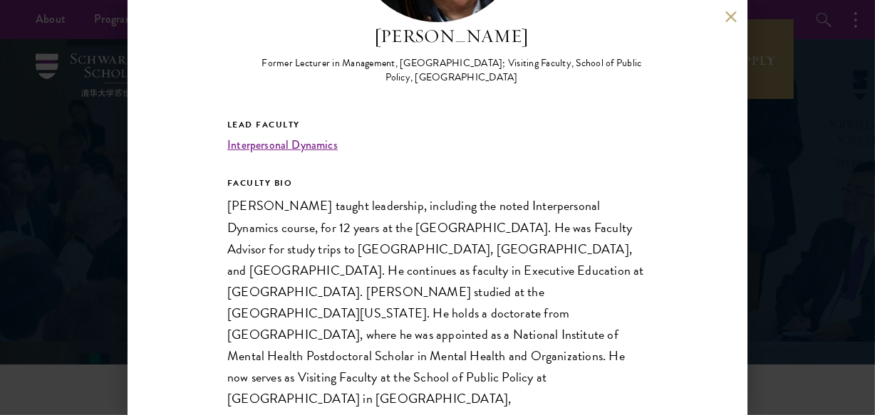
scroll to position [228, 0]
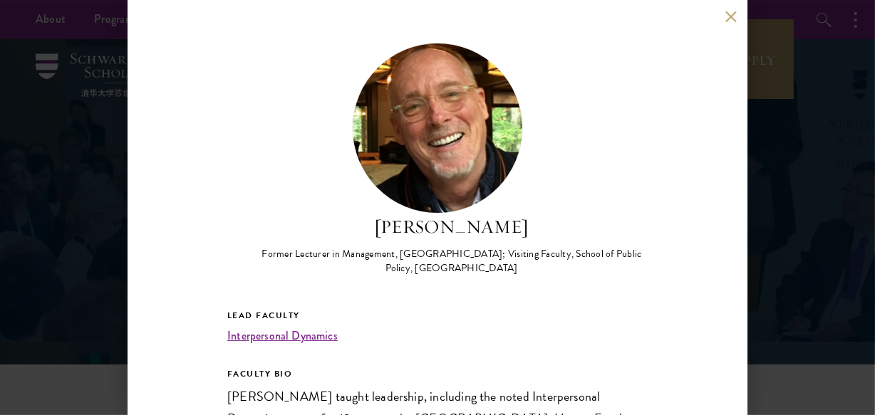
scroll to position [194, 0]
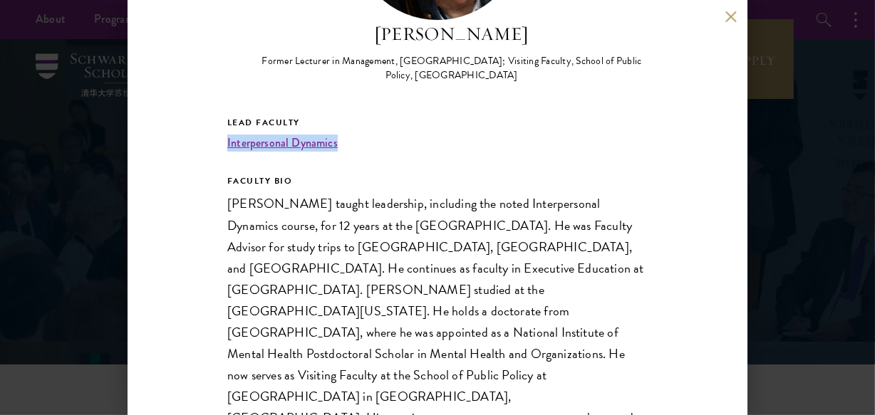
drag, startPoint x: 357, startPoint y: 148, endPoint x: 220, endPoint y: 144, distance: 136.9
click at [220, 144] on div "Gary Dexter Former Lecturer in Management, Stanford Graduate School of Business…" at bounding box center [438, 207] width 620 height 415
copy link "Interpersonal Dynamics"
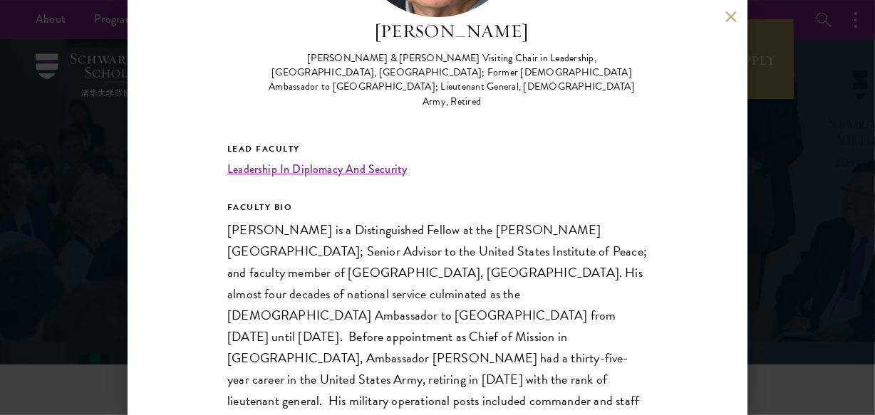
scroll to position [74, 0]
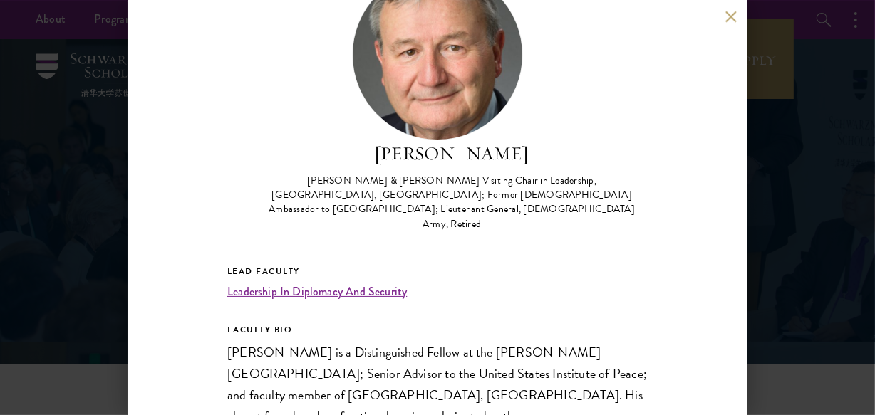
drag, startPoint x: 418, startPoint y: 156, endPoint x: 525, endPoint y: 162, distance: 107.0
click at [525, 162] on h2 "[PERSON_NAME]" at bounding box center [452, 153] width 392 height 27
drag, startPoint x: 221, startPoint y: 259, endPoint x: 412, endPoint y: 263, distance: 191.0
click at [412, 263] on div "Karl Eikenberry Johnson & Johnson Visiting Chair in Leadership, Schwarzman Coll…" at bounding box center [438, 207] width 620 height 415
copy link "Leadership In Diplomacy And Security"
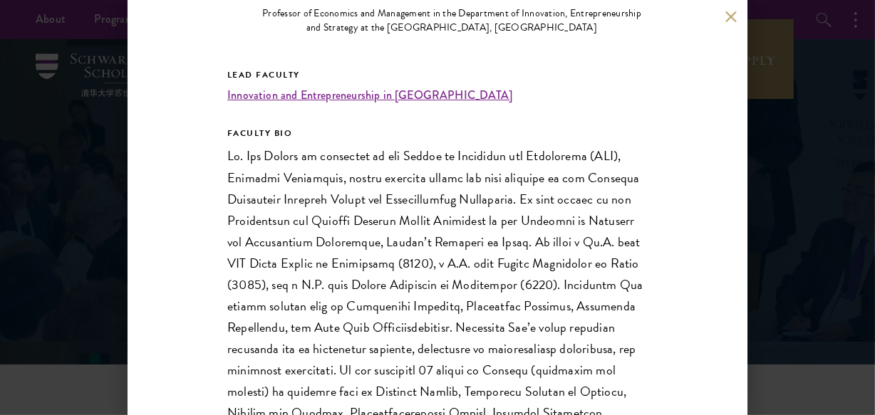
scroll to position [259, 0]
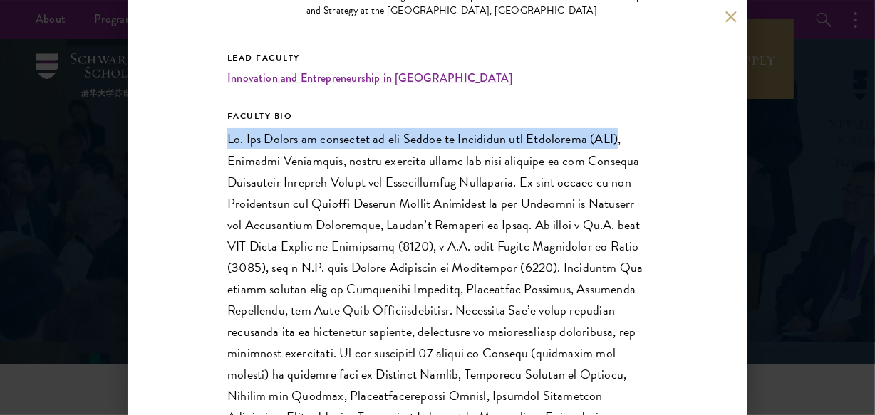
drag, startPoint x: 228, startPoint y: 137, endPoint x: 264, endPoint y: 159, distance: 41.5
click at [264, 159] on p at bounding box center [437, 299] width 420 height 343
copy p "Dr. Gao Xudong is professor of the School of Economics and Management (SEM)"
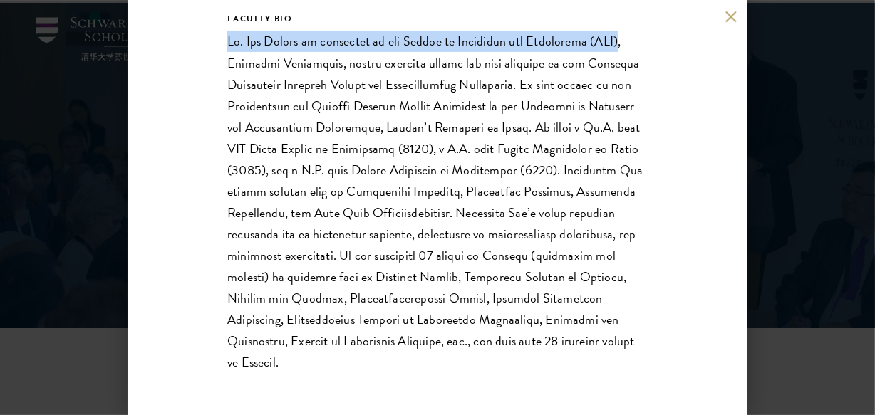
scroll to position [64, 0]
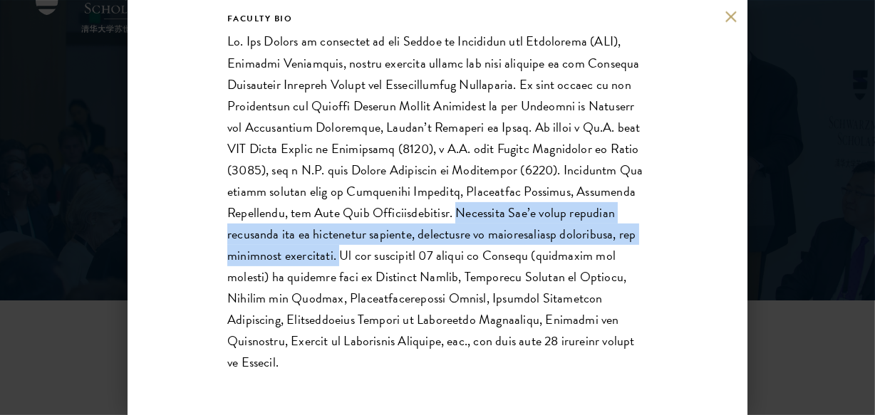
drag, startPoint x: 226, startPoint y: 225, endPoint x: 581, endPoint y: 264, distance: 357.6
click at [581, 264] on div "Gao Xudong Professor of Economics and Management in the Department of Innovatio…" at bounding box center [438, 207] width 620 height 415
copy p "Professor Gao’s major research interests are in technology strategy, management…"
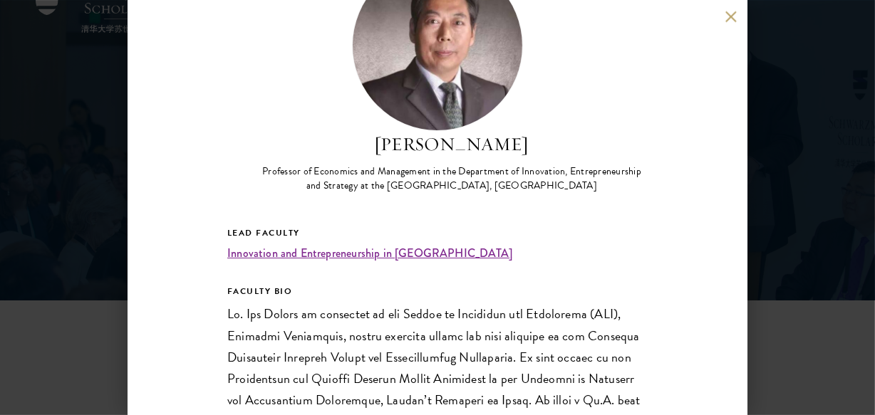
scroll to position [33, 0]
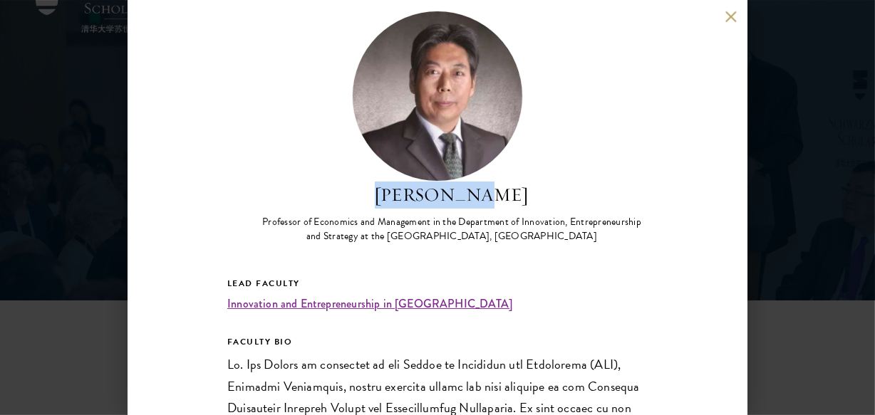
drag, startPoint x: 396, startPoint y: 197, endPoint x: 499, endPoint y: 192, distance: 102.7
click at [499, 192] on h2 "[PERSON_NAME]" at bounding box center [452, 194] width 392 height 27
copy h2 "[PERSON_NAME]"
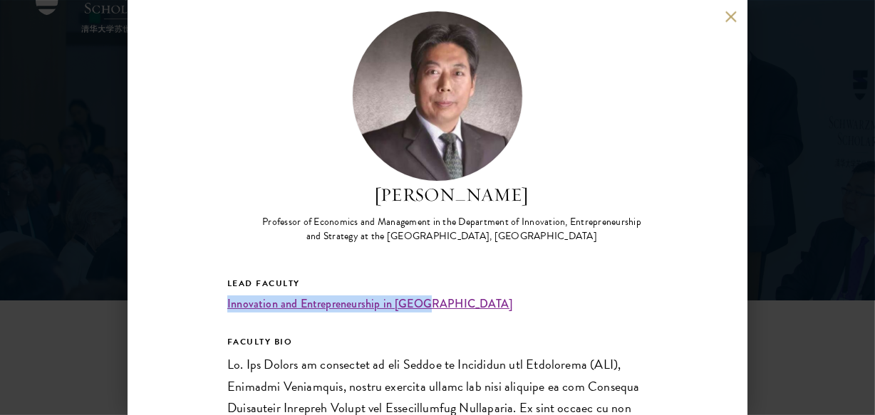
drag, startPoint x: 222, startPoint y: 303, endPoint x: 427, endPoint y: 306, distance: 205.2
click at [427, 306] on div "Gao Xudong Professor of Economics and Management in the Department of Innovatio…" at bounding box center [438, 207] width 620 height 415
copy link "Innovation and Entrepreneurship in [GEOGRAPHIC_DATA]"
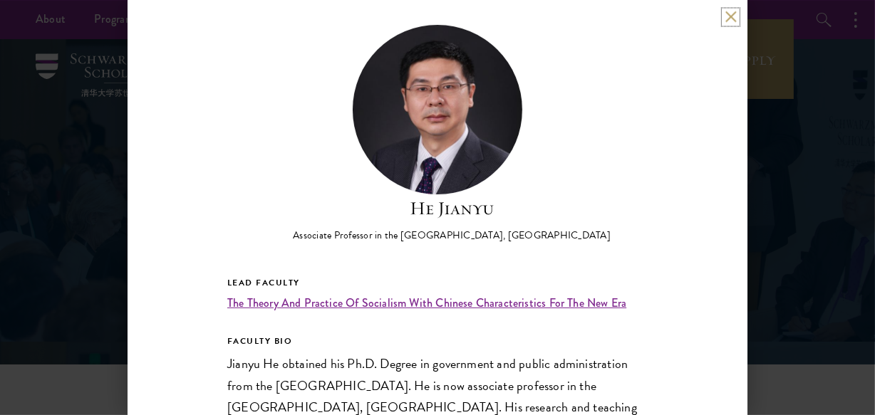
scroll to position [64, 0]
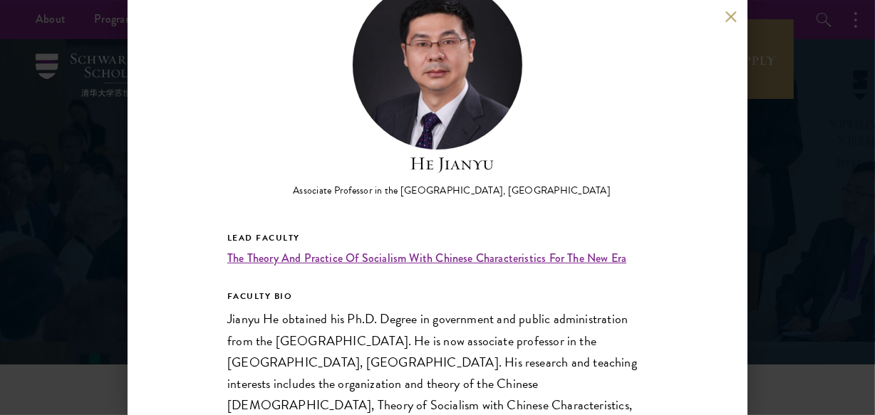
click at [214, 251] on div "He Jianyu Associate Professor in the [GEOGRAPHIC_DATA], [GEOGRAPHIC_DATA] Lead …" at bounding box center [438, 207] width 620 height 415
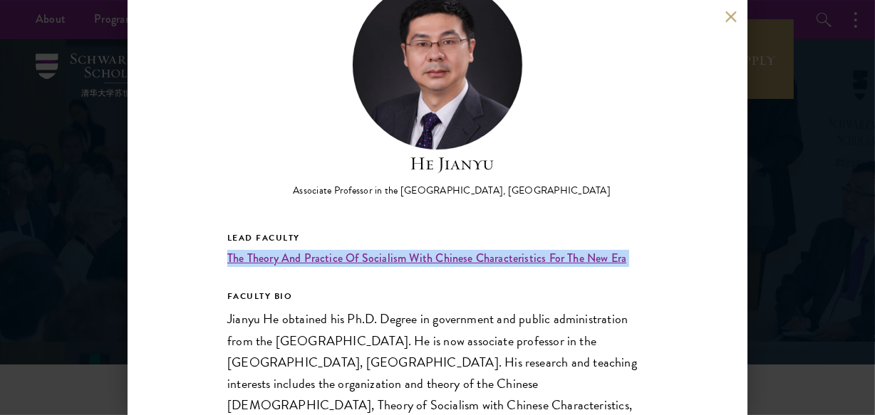
drag, startPoint x: 214, startPoint y: 251, endPoint x: 626, endPoint y: 259, distance: 412.6
click at [626, 259] on div "He Jianyu Associate Professor in the [GEOGRAPHIC_DATA], [GEOGRAPHIC_DATA] Lead …" at bounding box center [438, 207] width 620 height 415
copy div "The Theory And Practice Of Socialism With Chinese Characteristics For The New E…"
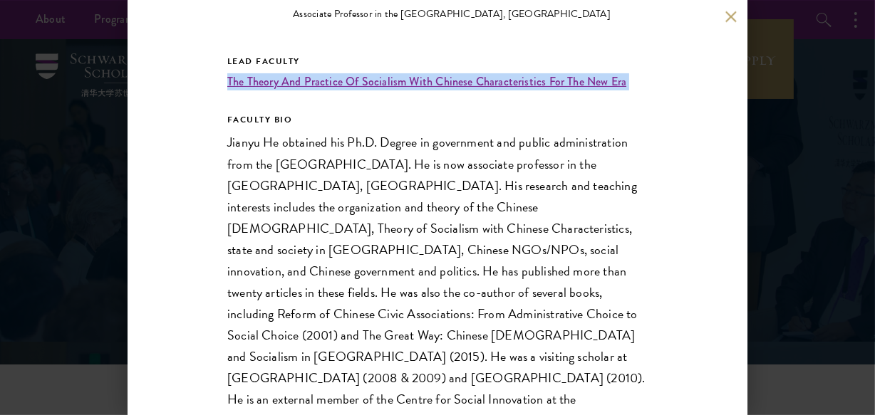
scroll to position [259, 0]
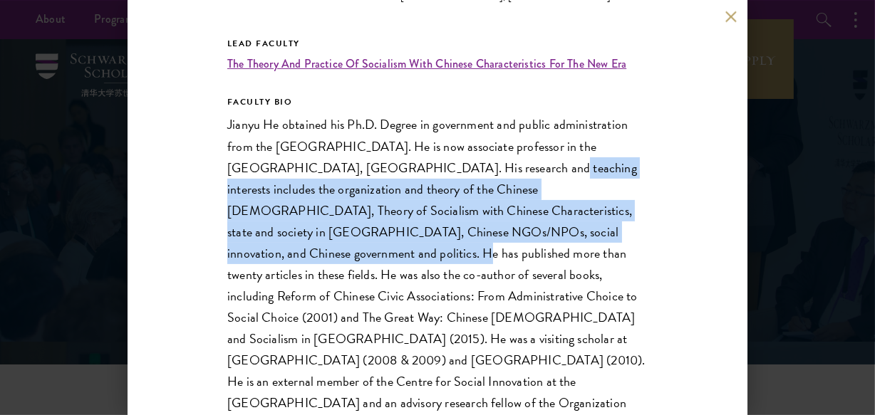
drag, startPoint x: 435, startPoint y: 166, endPoint x: 593, endPoint y: 232, distance: 171.5
click at [593, 232] on span "Jianyu He obtained his Ph.D. Degree in government and public administration fro…" at bounding box center [436, 274] width 418 height 319
copy span "His research and teaching interests includes the organization and theory of the…"
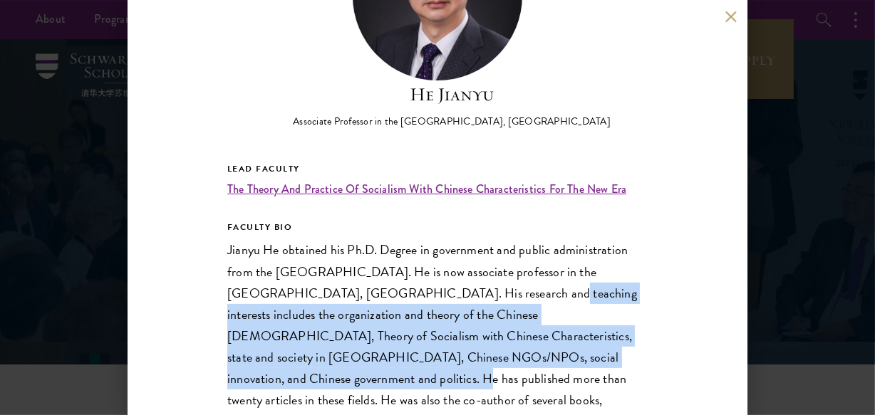
scroll to position [105, 0]
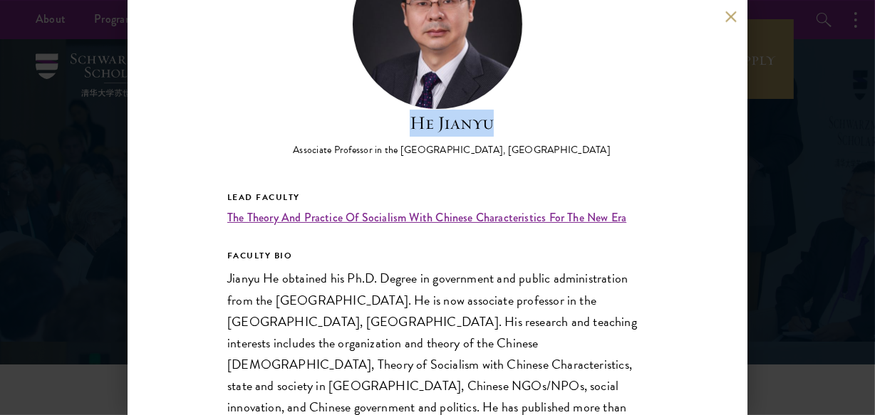
drag, startPoint x: 403, startPoint y: 122, endPoint x: 498, endPoint y: 120, distance: 95.5
click at [498, 120] on h2 "He Jianyu" at bounding box center [452, 122] width 318 height 27
copy h2 "He Jianyu"
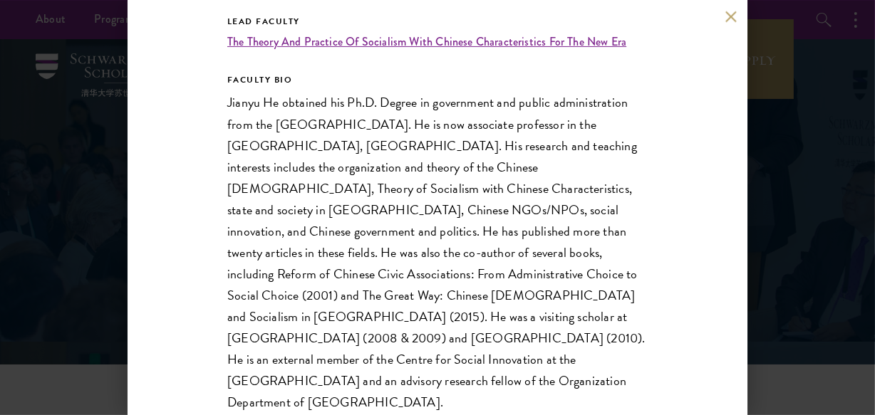
scroll to position [299, 0]
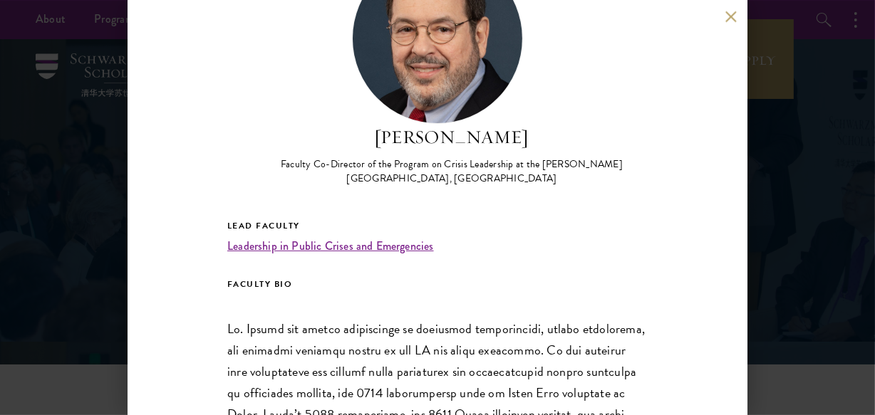
scroll to position [129, 0]
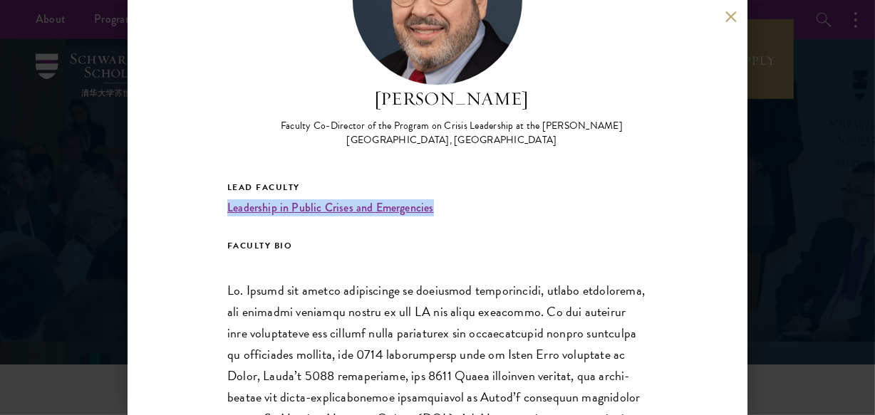
drag, startPoint x: 219, startPoint y: 210, endPoint x: 430, endPoint y: 207, distance: 210.9
click at [430, 207] on div "[PERSON_NAME] Faculty Co-Director of the Program on Crisis Leadership at the [P…" at bounding box center [438, 207] width 620 height 415
copy link "Leadership in Public Crises and Emergencies"
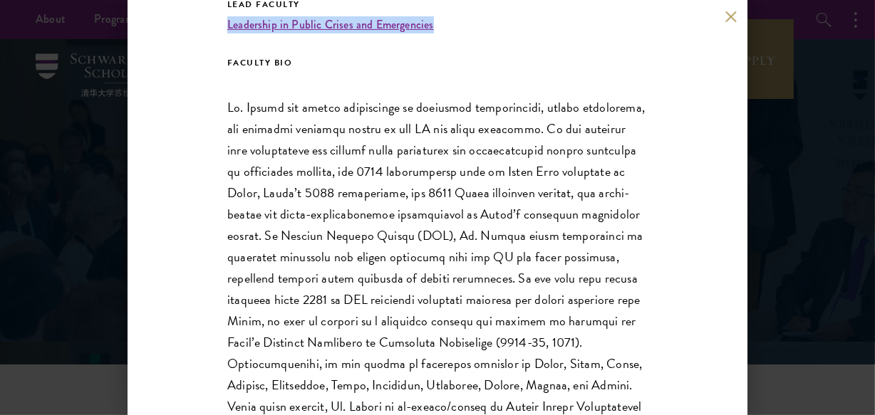
scroll to position [259, 0]
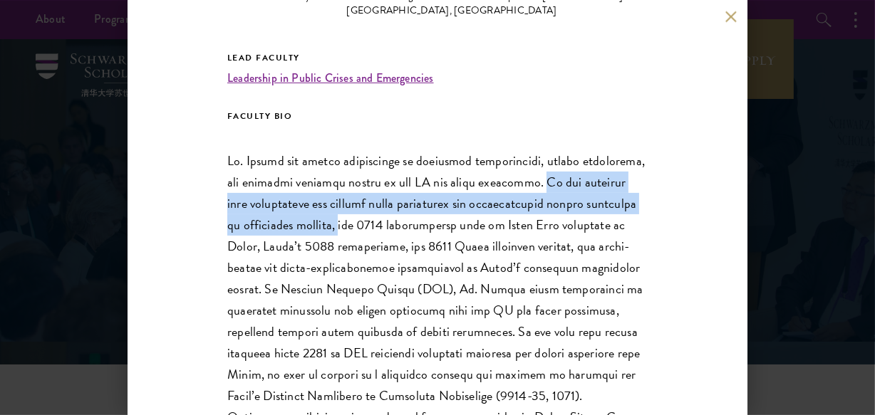
drag, startPoint x: 601, startPoint y: 179, endPoint x: 426, endPoint y: 222, distance: 179.9
click at [426, 222] on p at bounding box center [437, 385] width 420 height 471
copy p "He has recently been researching and writing about leadership and communication…"
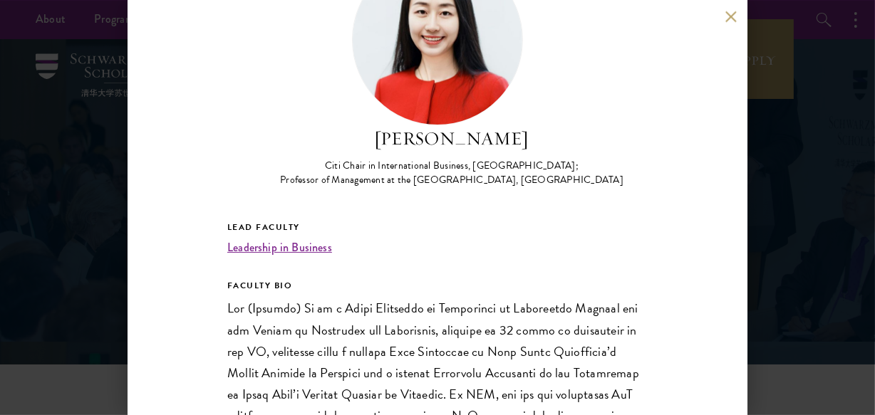
scroll to position [129, 0]
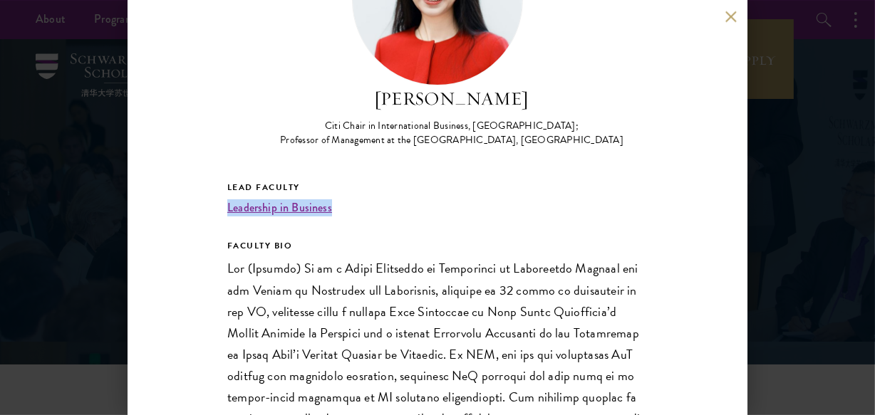
drag, startPoint x: 341, startPoint y: 201, endPoint x: 222, endPoint y: 200, distance: 119.7
click at [222, 200] on div "Jasmine Hu Citi Chair in International Business, Schwarzman College; Professor …" at bounding box center [438, 207] width 620 height 415
copy link "Leadership in Business"
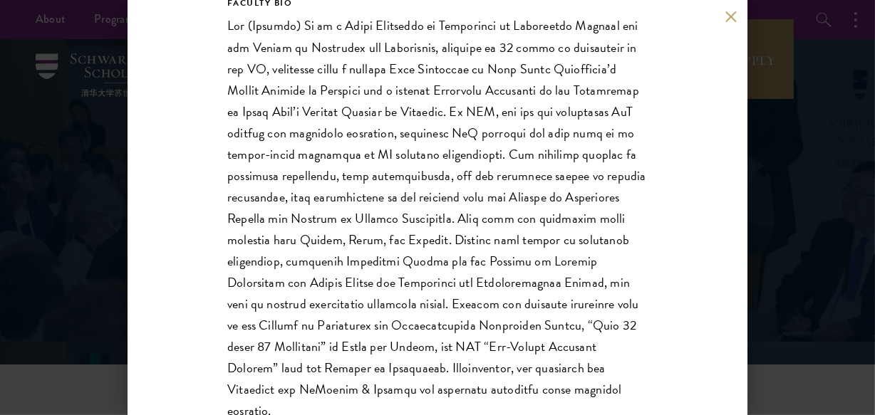
scroll to position [388, 0]
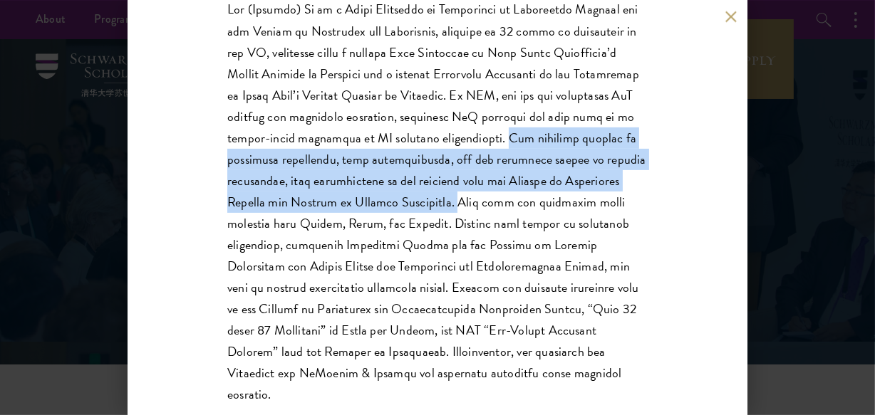
drag, startPoint x: 596, startPoint y: 140, endPoint x: 534, endPoint y: 205, distance: 89.7
click at [534, 205] on p at bounding box center [437, 202] width 420 height 407
copy p "Her research focuses on prosocial leadership, team effectiveness, and the workp…"
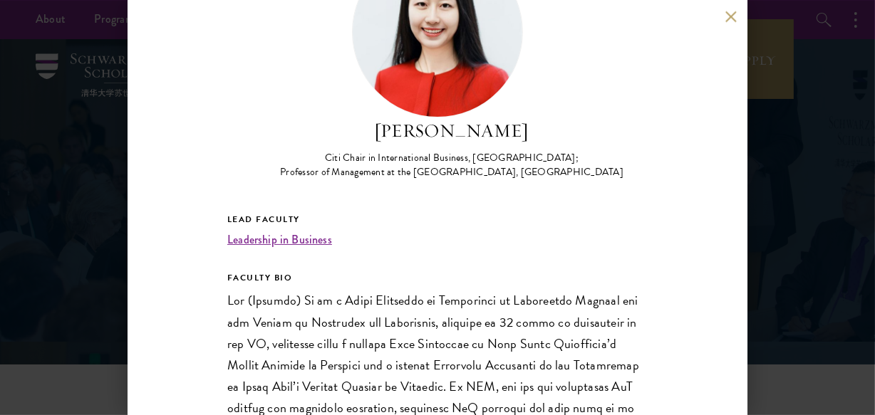
scroll to position [0, 0]
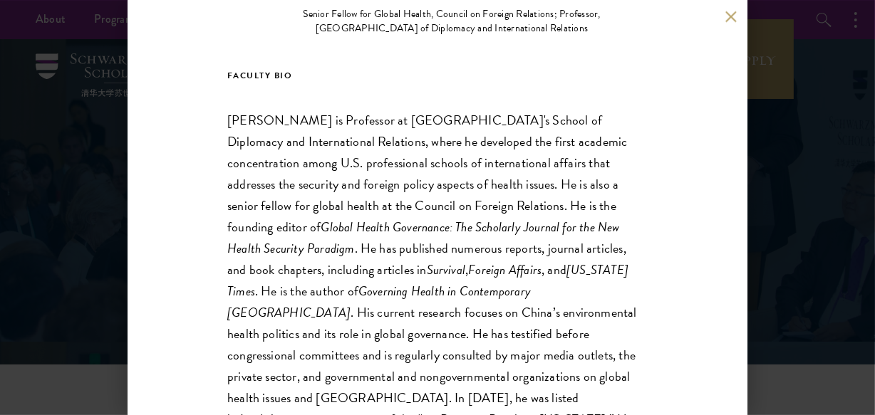
scroll to position [259, 0]
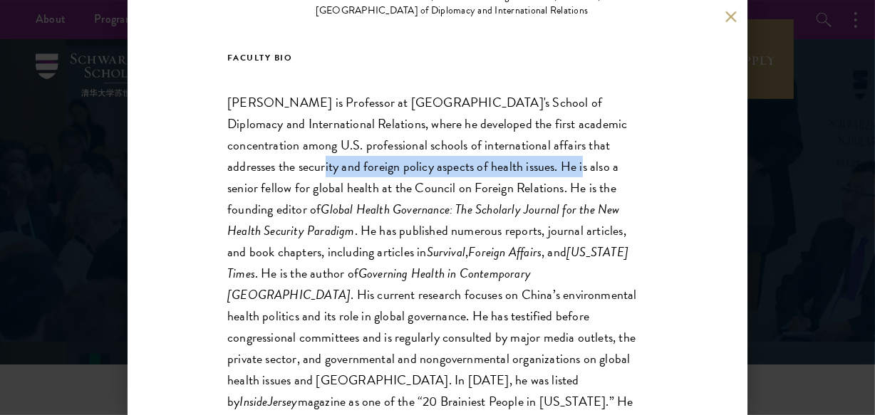
drag, startPoint x: 228, startPoint y: 165, endPoint x: 487, endPoint y: 167, distance: 258.6
click at [487, 167] on div "[PERSON_NAME] Senior Fellow for Global Health, Council on Foreign Relations; Pr…" at bounding box center [438, 207] width 620 height 415
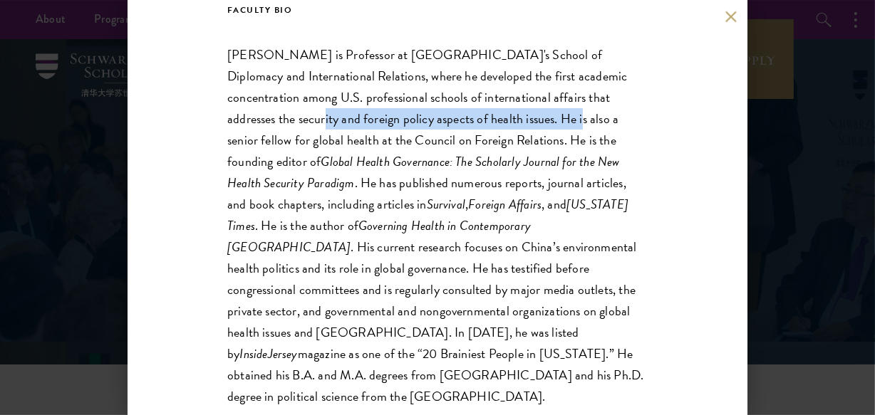
scroll to position [323, 0]
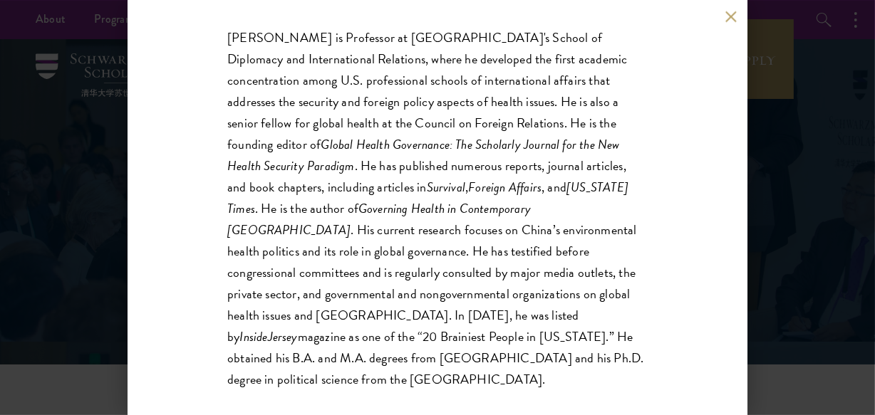
click at [430, 230] on p "[PERSON_NAME] is Professor at [GEOGRAPHIC_DATA]'s School of Diplomacy and Inter…" at bounding box center [437, 208] width 420 height 364
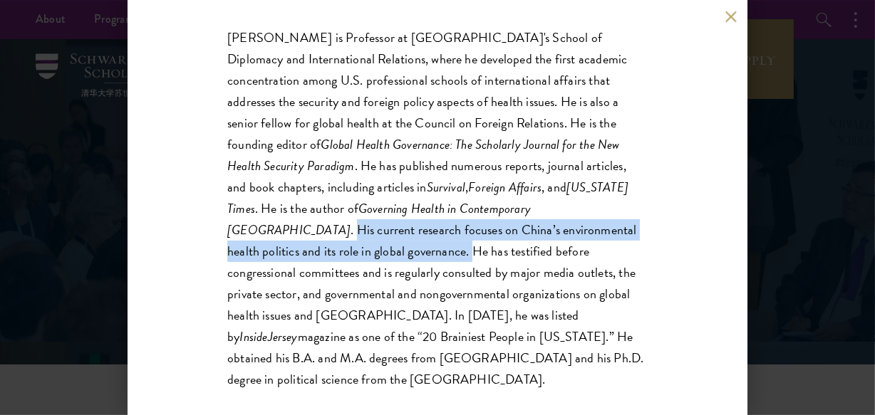
drag, startPoint x: 507, startPoint y: 211, endPoint x: 291, endPoint y: 248, distance: 219.0
click at [291, 248] on p "[PERSON_NAME] is Professor at [GEOGRAPHIC_DATA]'s School of Diplomacy and Inter…" at bounding box center [437, 208] width 420 height 364
copy p "His current research focuses on China’s environmental health politics and its r…"
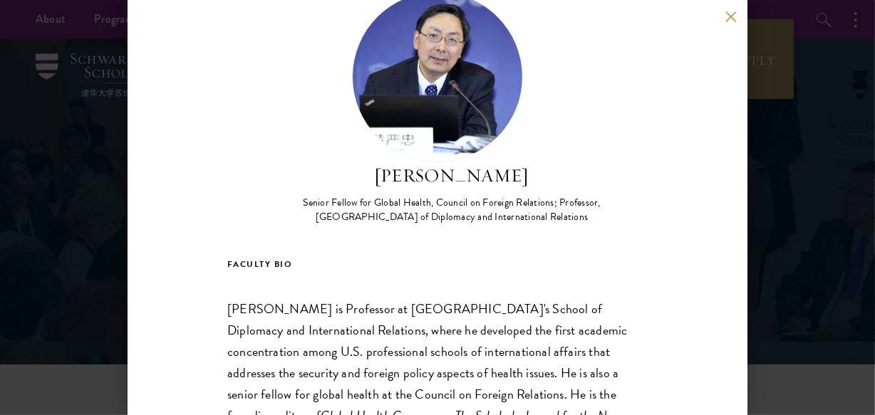
scroll to position [0, 0]
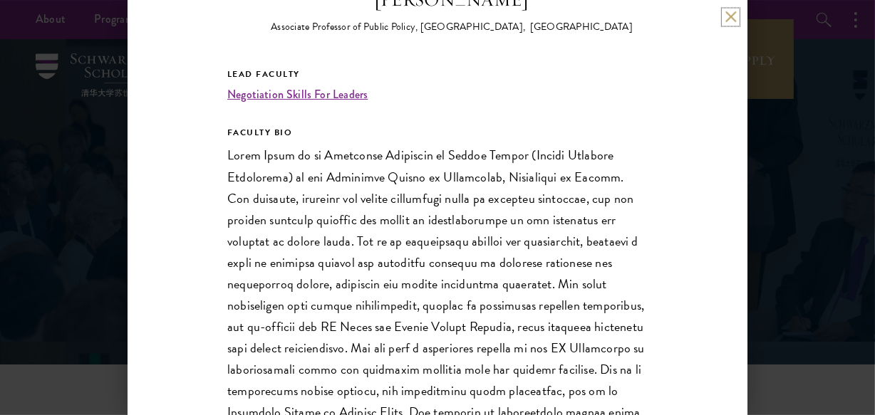
scroll to position [259, 0]
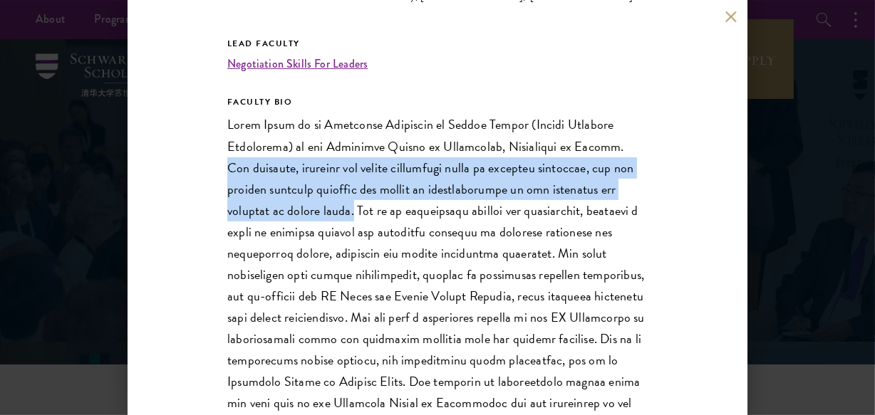
drag, startPoint x: 615, startPoint y: 147, endPoint x: 343, endPoint y: 215, distance: 279.7
click at [343, 215] on p at bounding box center [437, 339] width 420 height 450
copy p "Her research, teaching and policy engagement focus on economic diplomacy, and h…"
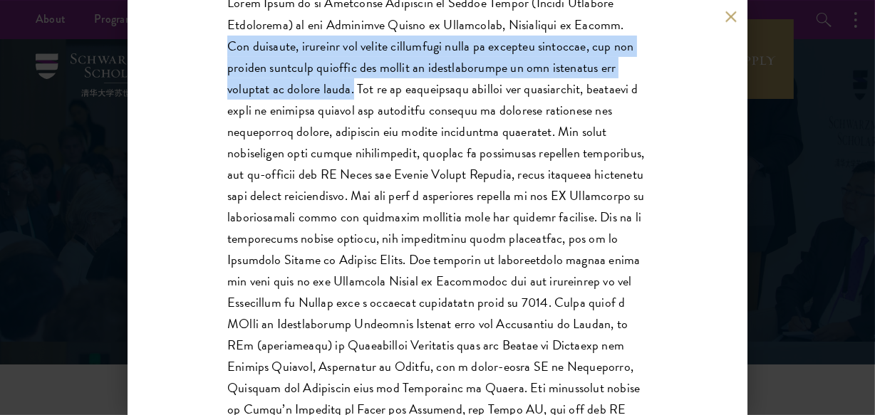
scroll to position [388, 0]
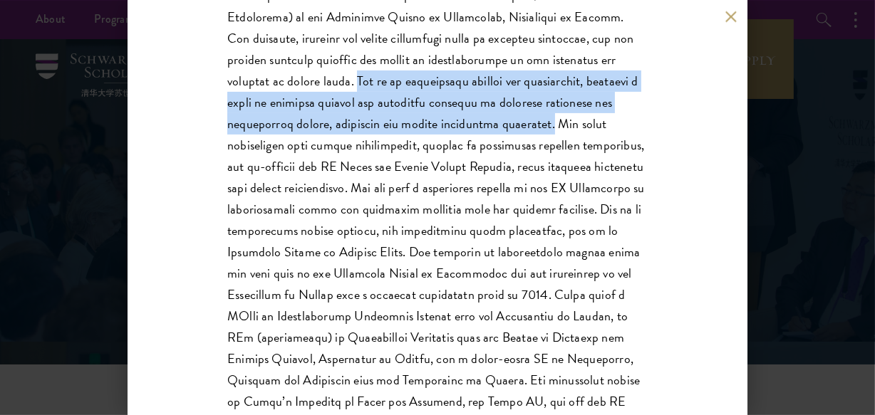
drag, startPoint x: 348, startPoint y: 78, endPoint x: 524, endPoint y: 124, distance: 182.6
click at [524, 124] on p at bounding box center [437, 209] width 420 height 450
copy p "She is an experienced trainer and facilitator, teaching a range of graduate cou…"
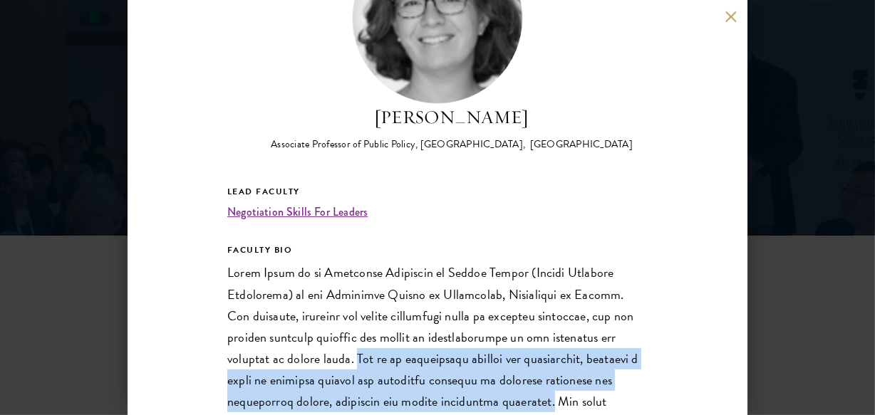
scroll to position [61, 0]
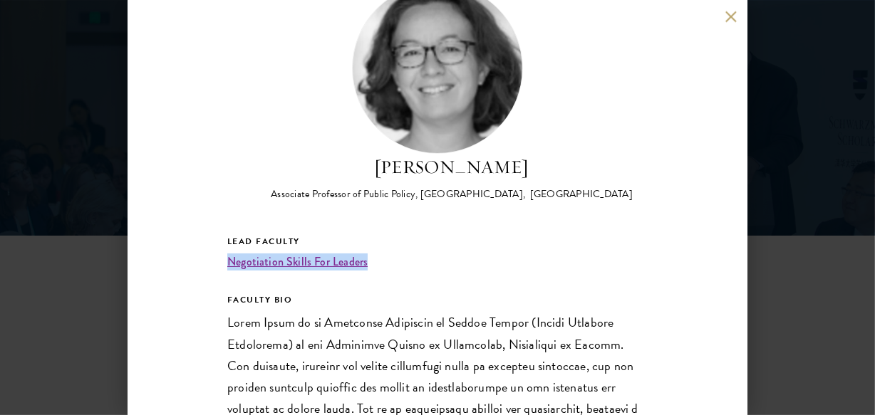
drag, startPoint x: 384, startPoint y: 262, endPoint x: 223, endPoint y: 266, distance: 161.1
click at [223, 266] on div "Emily Jones Associate Professor of Public Policy, Blavatnik School of Governmen…" at bounding box center [438, 207] width 620 height 415
copy link "Negotiation Skills For Leaders"
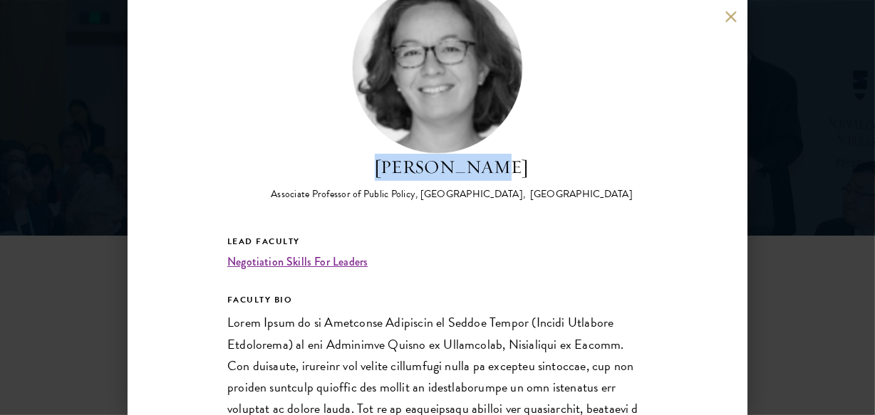
drag, startPoint x: 393, startPoint y: 165, endPoint x: 509, endPoint y: 167, distance: 116.1
click at [509, 167] on h2 "[PERSON_NAME]" at bounding box center [452, 166] width 362 height 27
copy h2 "[PERSON_NAME]"
